Goal: Task Accomplishment & Management: Manage account settings

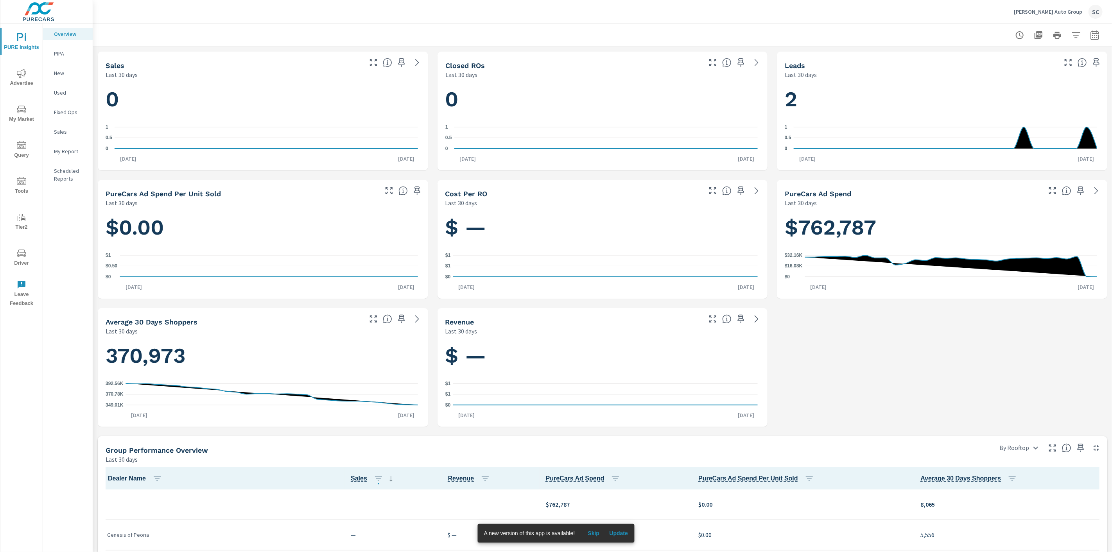
scroll to position [0, 0]
click at [1091, 13] on div "SC" at bounding box center [1096, 12] width 14 height 14
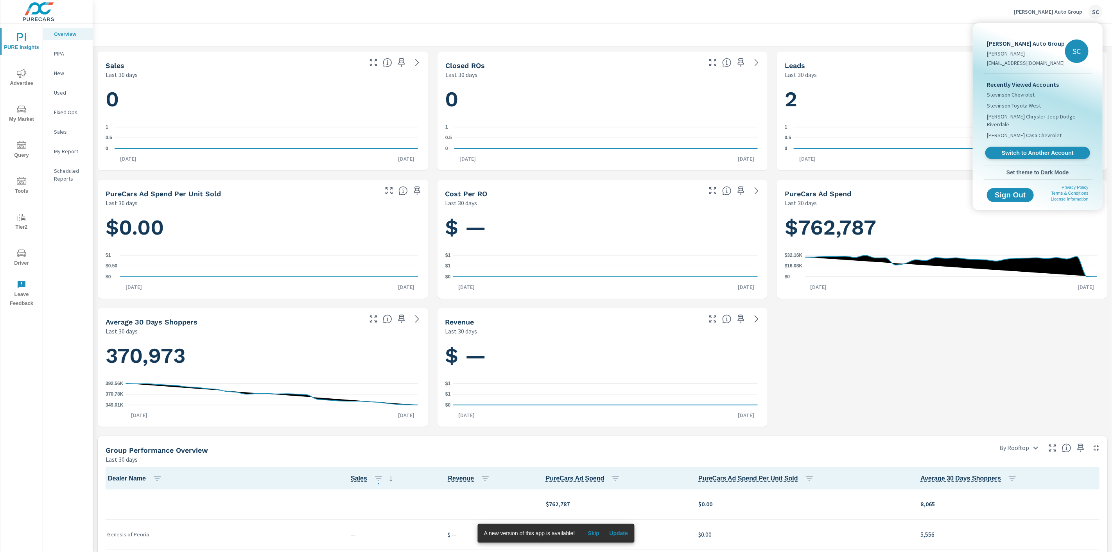
click at [1066, 157] on link "Switch to Another Account" at bounding box center [1037, 153] width 105 height 12
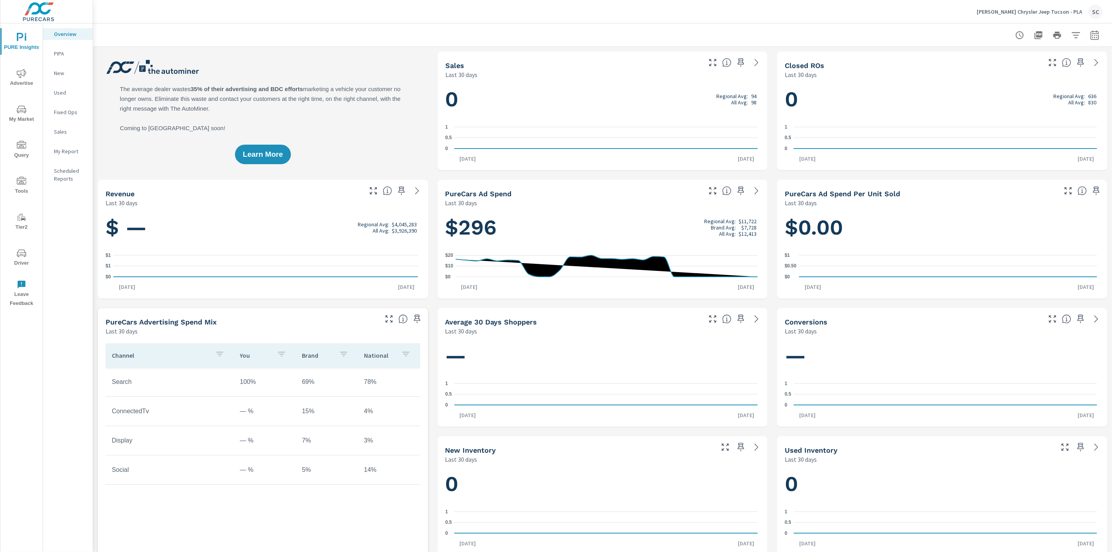
scroll to position [0, 0]
click at [24, 260] on span "Driver" at bounding box center [22, 258] width 38 height 19
